Goal: Consume media (video, audio)

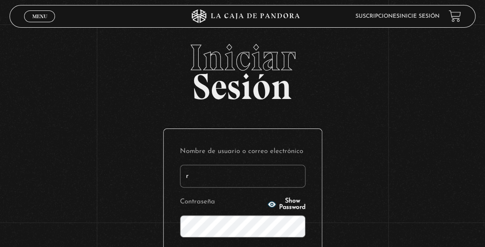
type input "[EMAIL_ADDRESS][DOMAIN_NAME]"
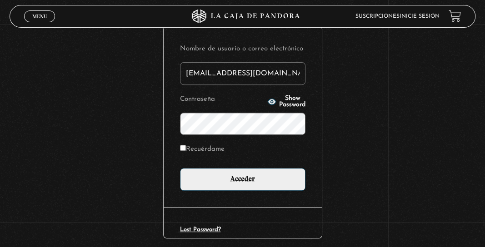
scroll to position [121, 0]
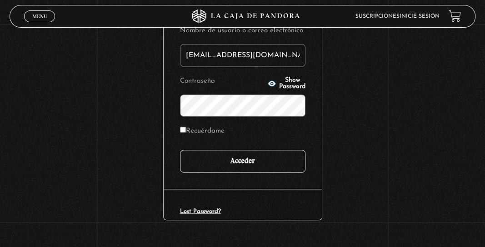
click at [278, 162] on input "Acceder" at bounding box center [242, 161] width 125 height 23
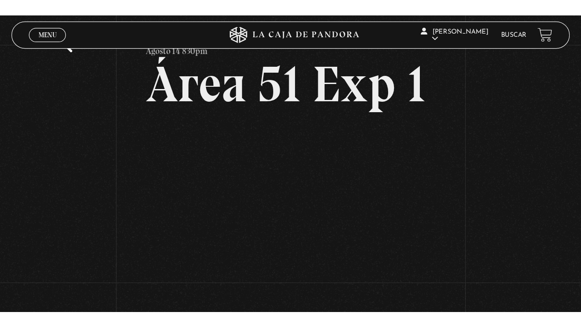
scroll to position [36, 0]
